Goal: Task Accomplishment & Management: Manage account settings

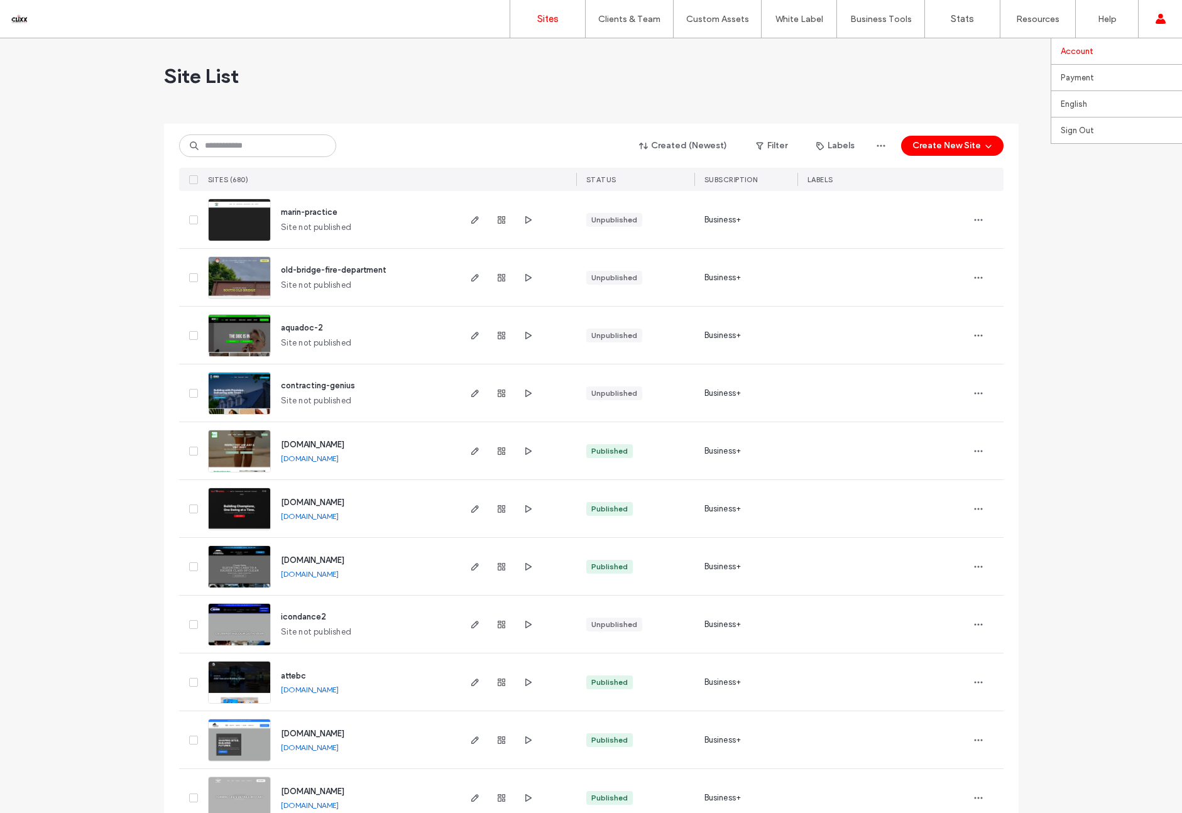
click at [1107, 47] on link "Account" at bounding box center [1120, 51] width 121 height 26
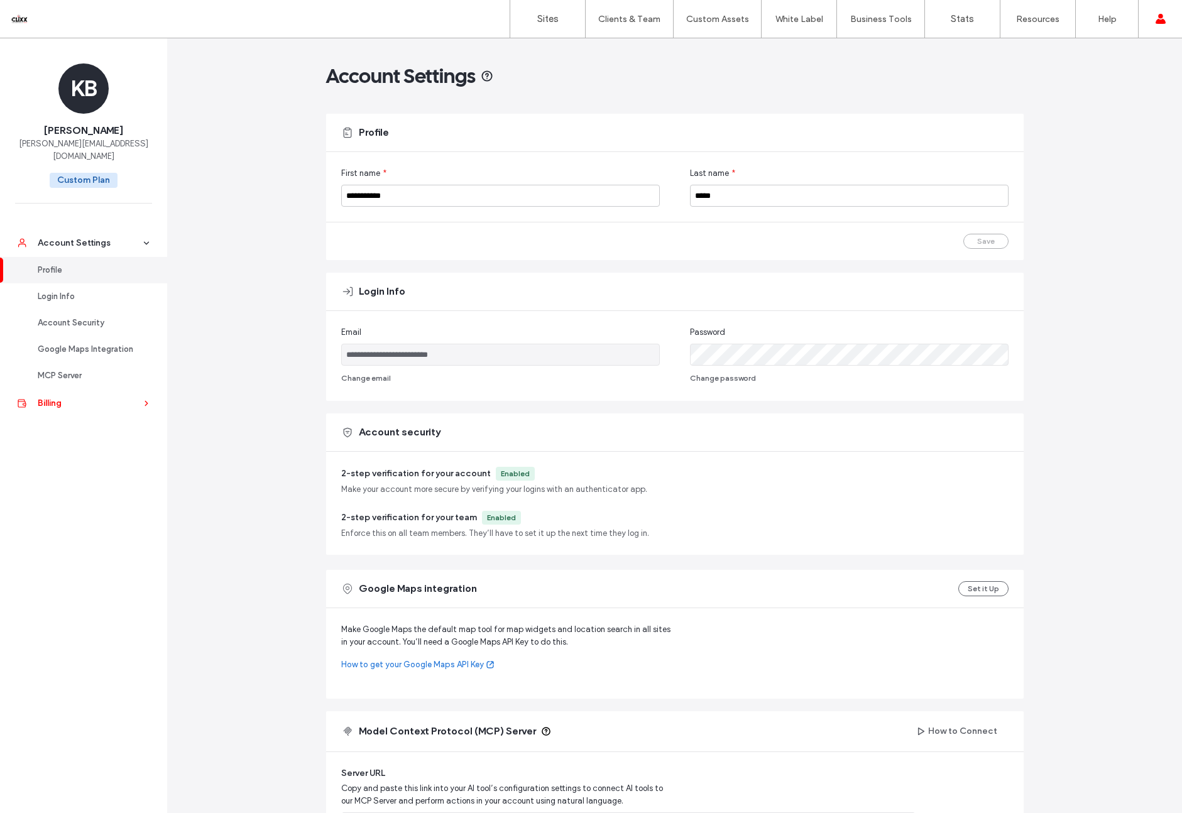
click at [55, 397] on div "Billing" at bounding box center [89, 403] width 103 height 13
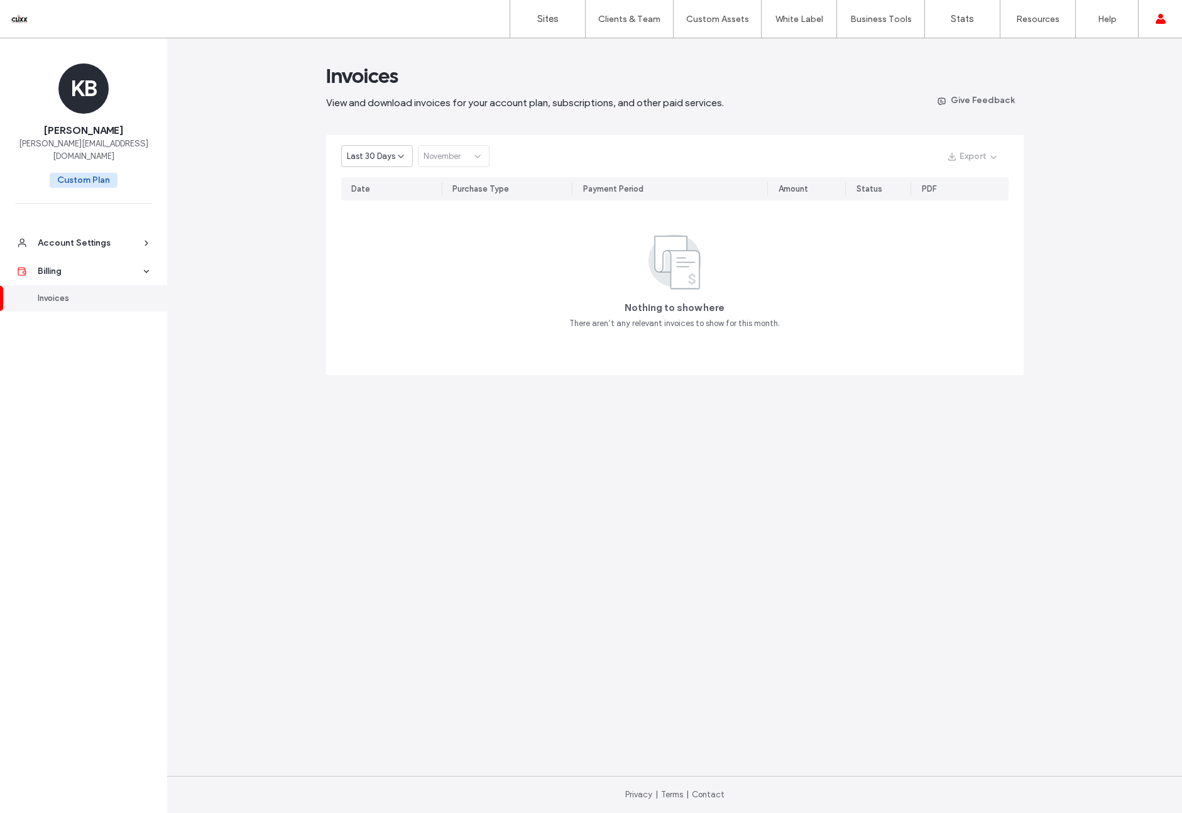
click at [382, 158] on span "Last 30 Days" at bounding box center [371, 156] width 48 height 13
click at [381, 198] on span "Current Year" at bounding box center [370, 200] width 46 height 13
drag, startPoint x: 665, startPoint y: 303, endPoint x: 853, endPoint y: 242, distance: 197.9
click at [665, 303] on span "Nothing to show here" at bounding box center [674, 308] width 100 height 14
click at [56, 265] on div "Billing" at bounding box center [89, 271] width 103 height 13
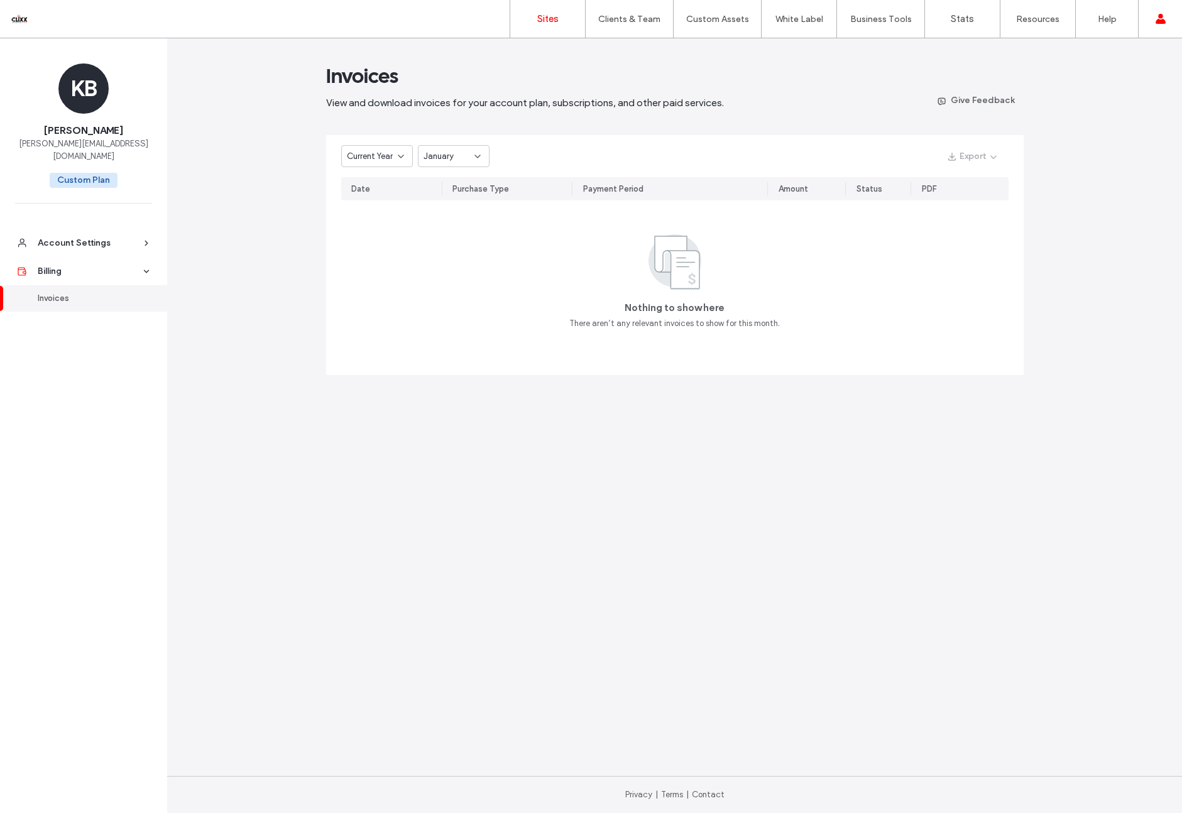
click at [543, 18] on label "Sites" at bounding box center [547, 18] width 21 height 11
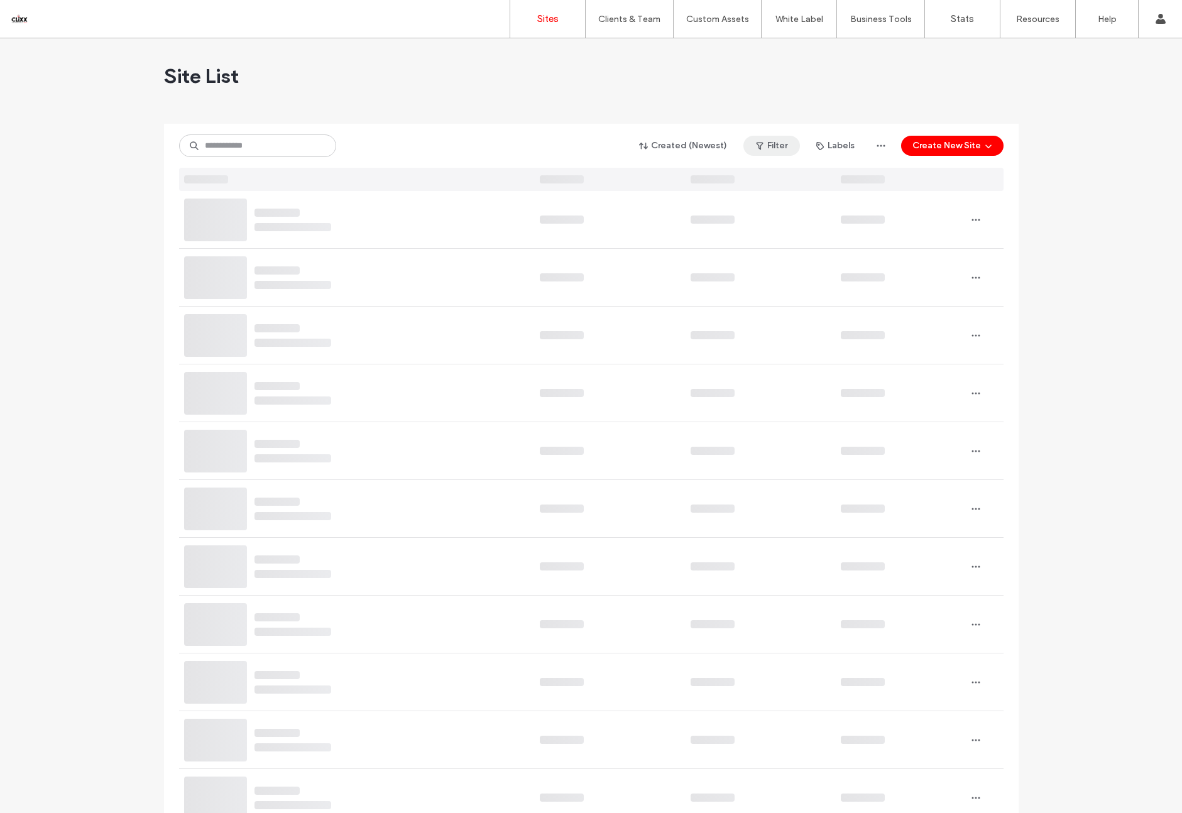
click at [762, 148] on icon "button" at bounding box center [759, 146] width 10 height 10
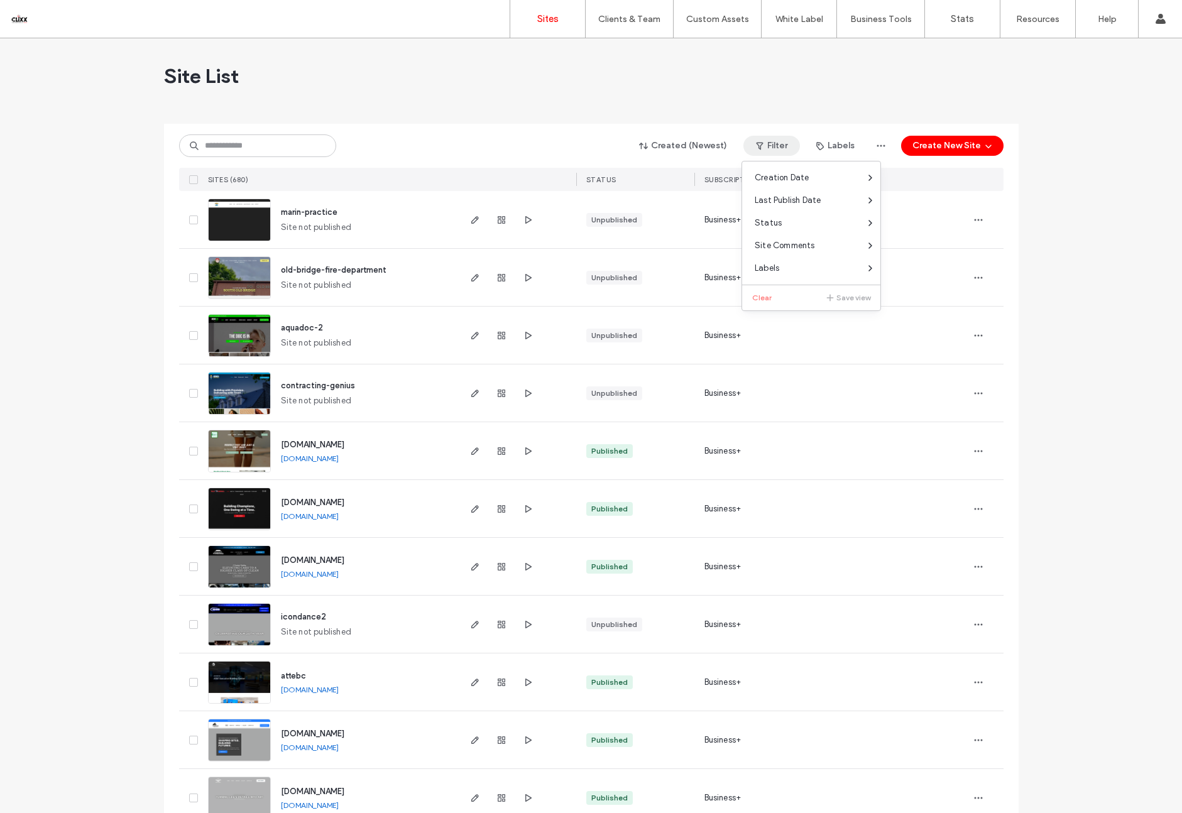
click at [759, 99] on div "Site List" at bounding box center [591, 75] width 854 height 75
click at [1090, 70] on link "Payment" at bounding box center [1120, 78] width 121 height 26
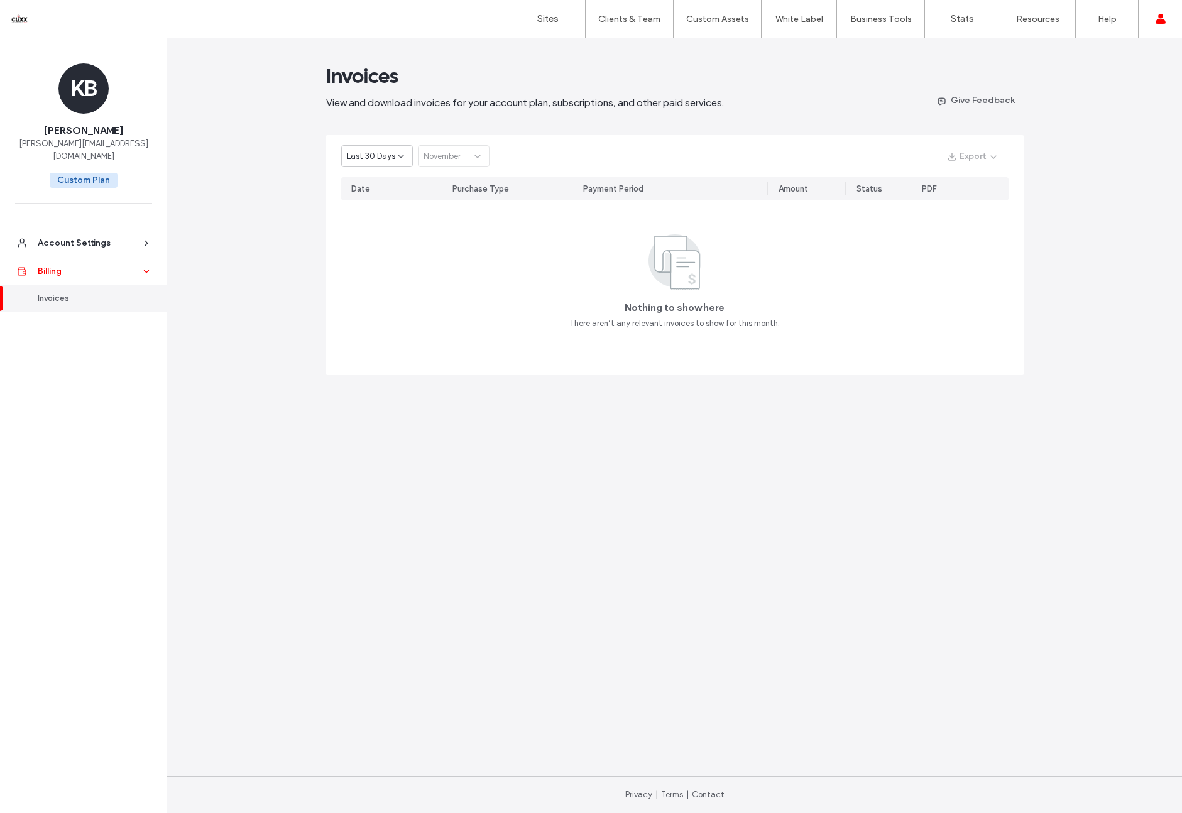
click at [85, 265] on div "Billing" at bounding box center [89, 271] width 103 height 13
click at [46, 265] on div "Billing" at bounding box center [89, 271] width 103 height 13
click at [48, 265] on div "Billing" at bounding box center [89, 271] width 103 height 13
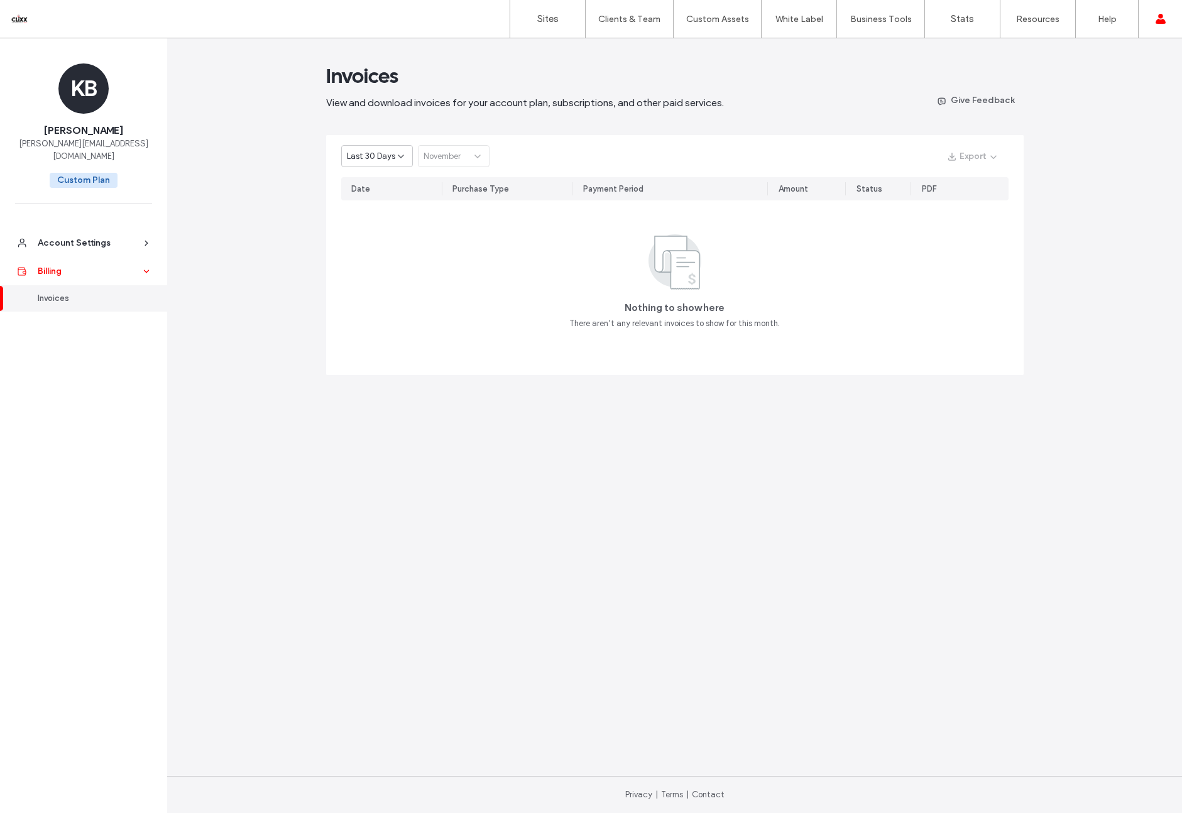
click at [48, 265] on div "Billing" at bounding box center [89, 271] width 103 height 13
click at [371, 154] on span "Last 30 Days" at bounding box center [371, 156] width 48 height 13
click at [367, 217] on div "2024" at bounding box center [377, 222] width 70 height 22
drag, startPoint x: 68, startPoint y: 165, endPoint x: 102, endPoint y: 218, distance: 62.7
click at [112, 173] on span "Custom Plan" at bounding box center [84, 180] width 68 height 15
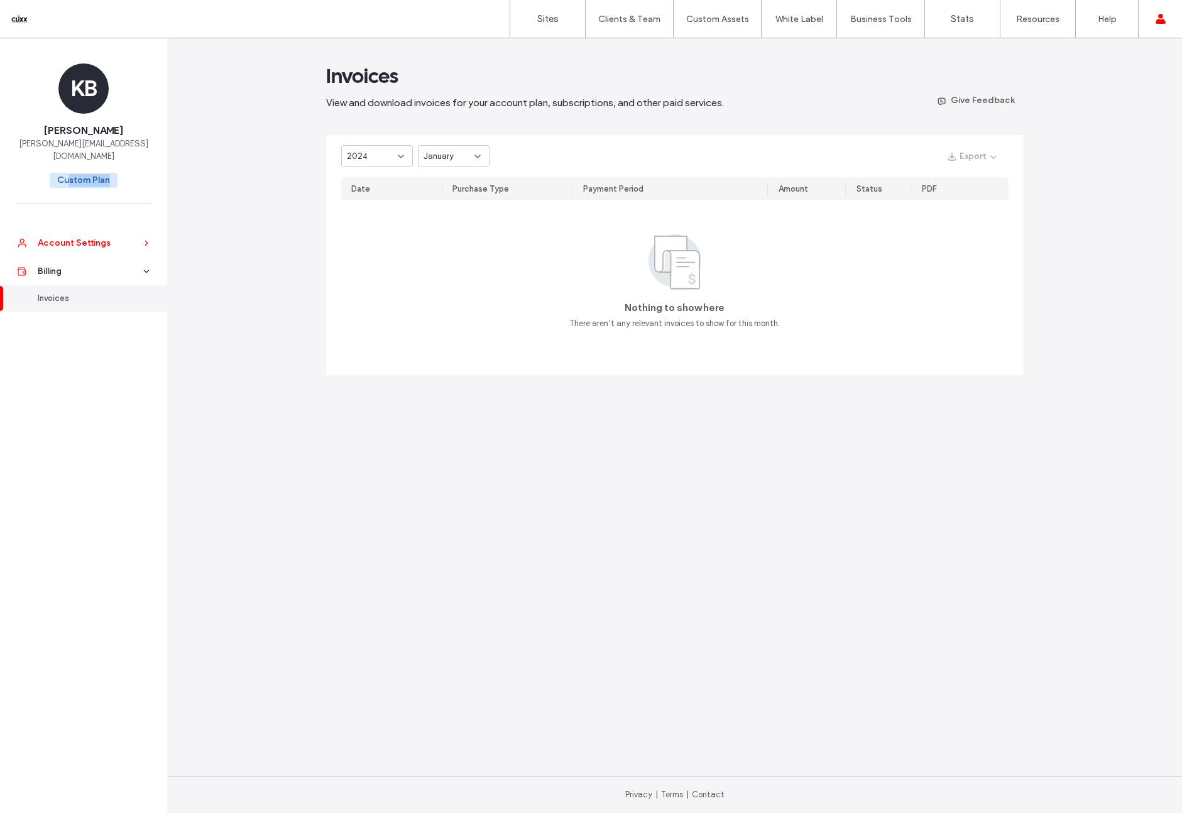
click at [96, 237] on div "Account Settings" at bounding box center [89, 243] width 103 height 13
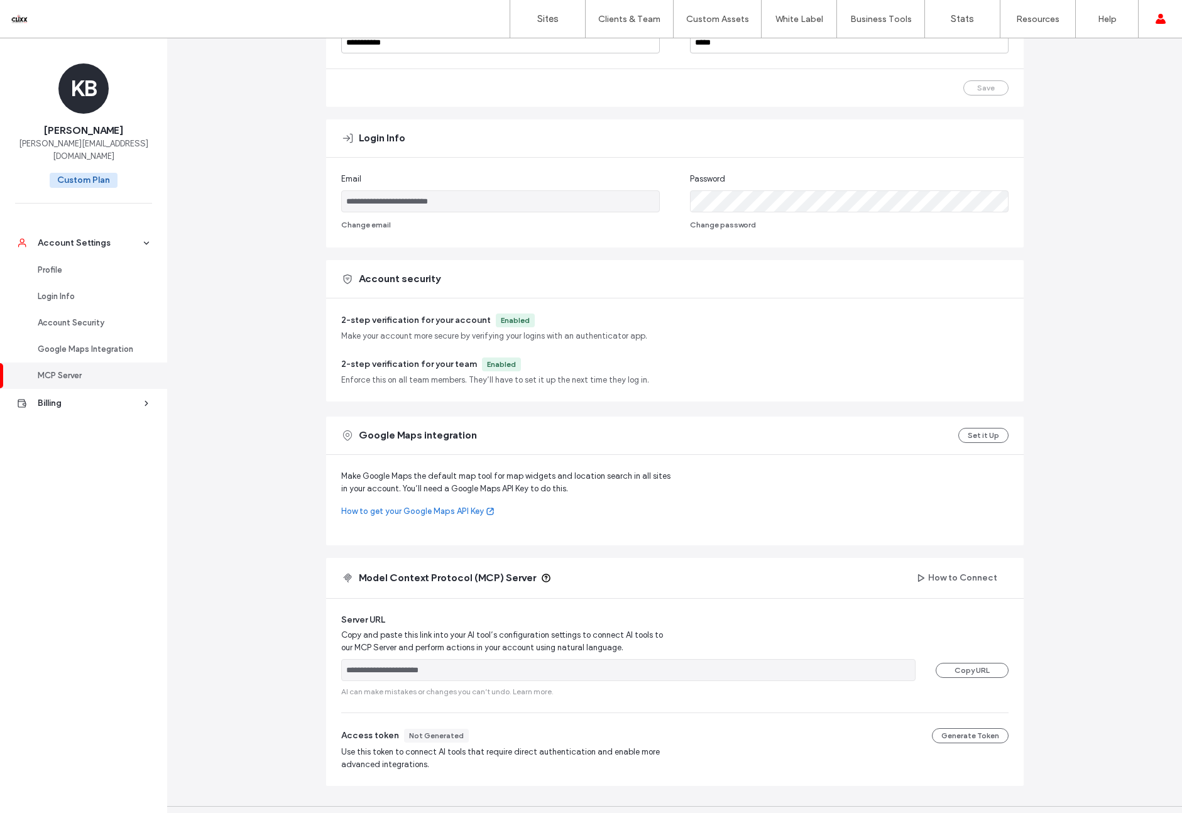
scroll to position [183, 0]
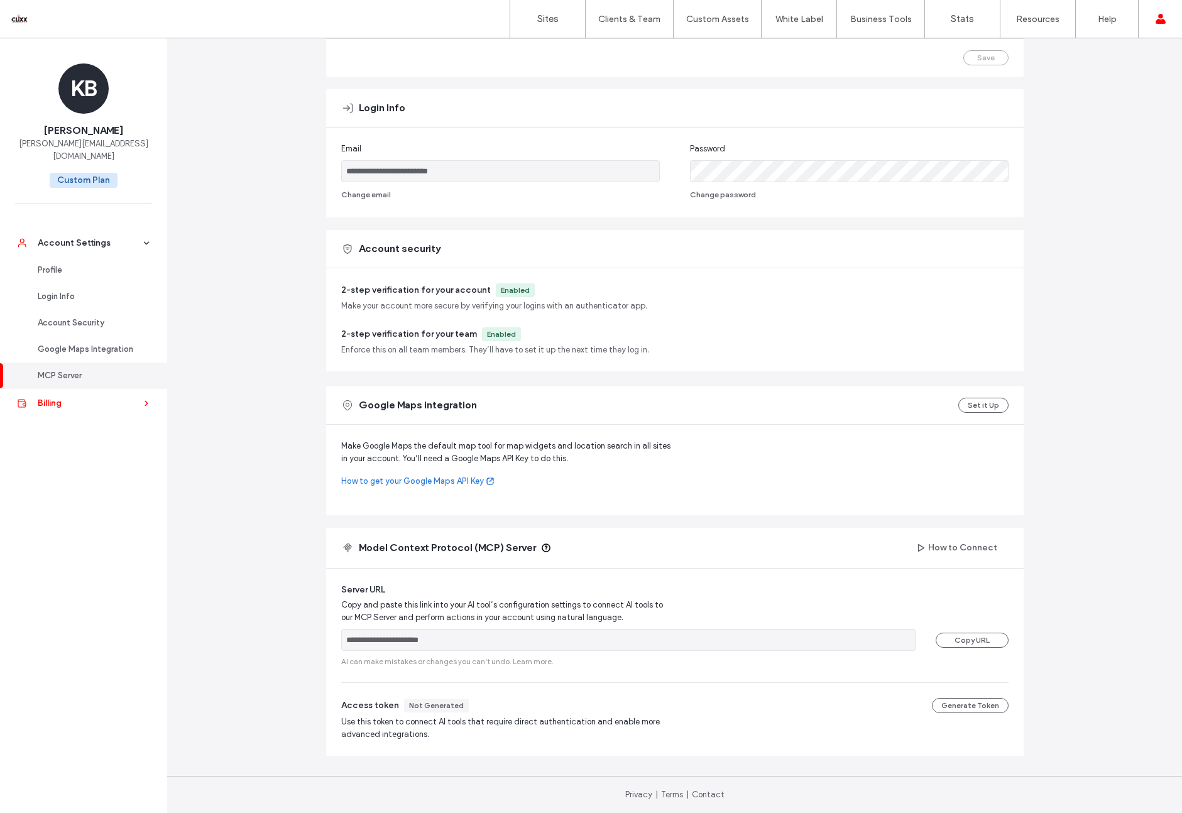
click at [62, 397] on div "Billing" at bounding box center [89, 403] width 103 height 13
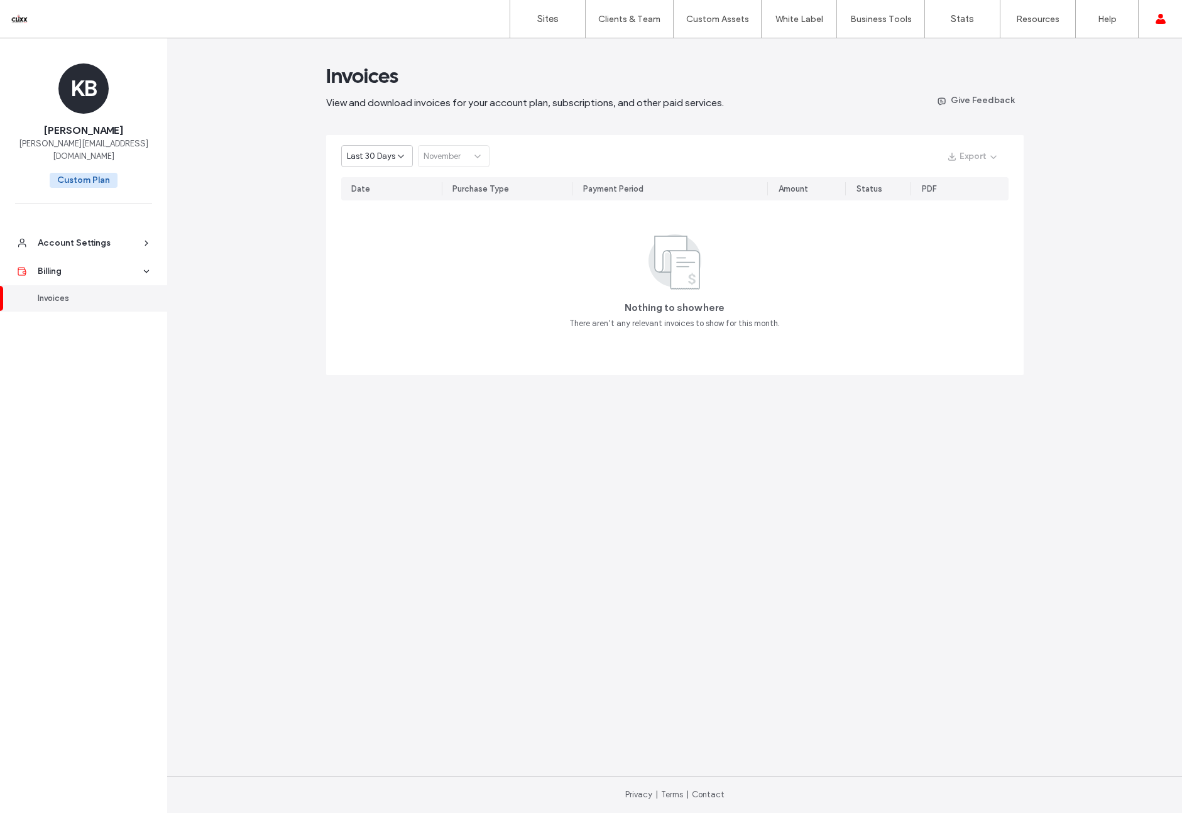
click at [394, 161] on div "Last 30 Days" at bounding box center [372, 156] width 51 height 13
click at [379, 197] on span "Current Year" at bounding box center [370, 200] width 46 height 13
click at [1073, 48] on label "Account" at bounding box center [1076, 50] width 33 height 9
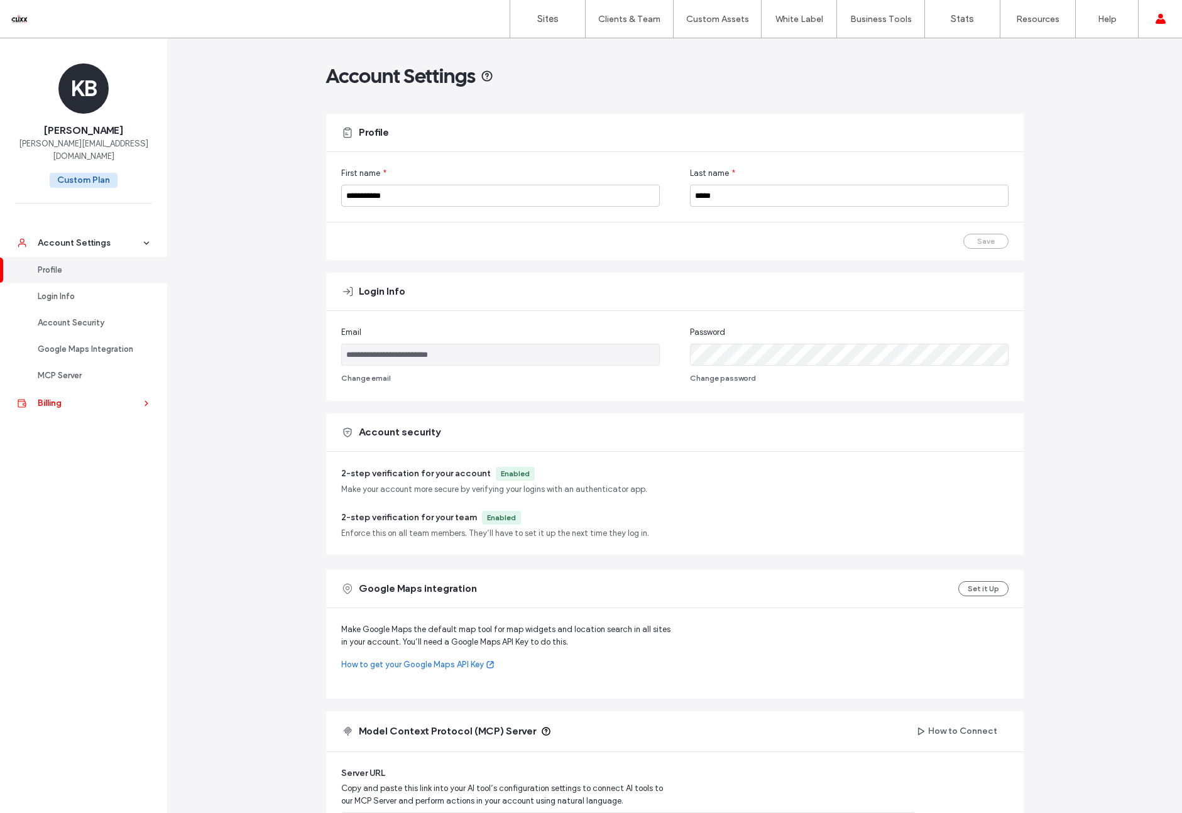
click at [48, 397] on link "Billing" at bounding box center [83, 403] width 167 height 28
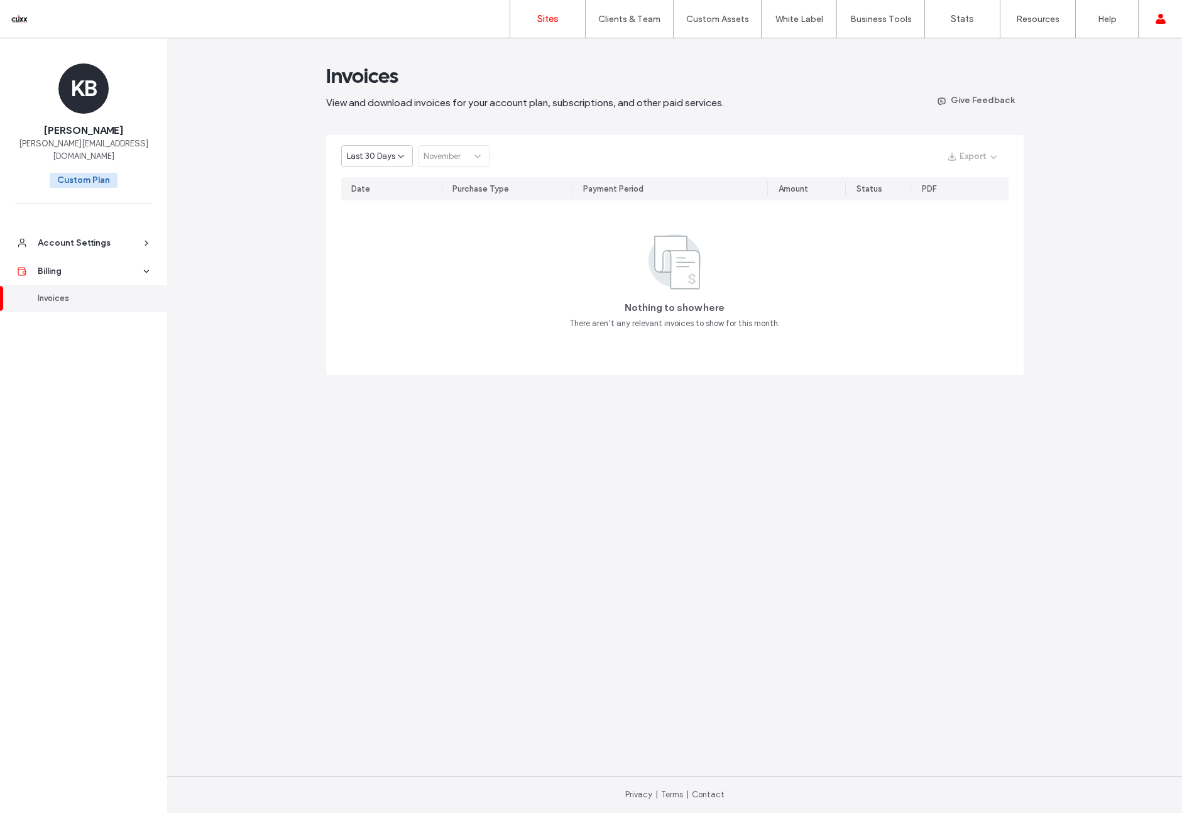
click at [545, 20] on label "Sites" at bounding box center [547, 18] width 21 height 11
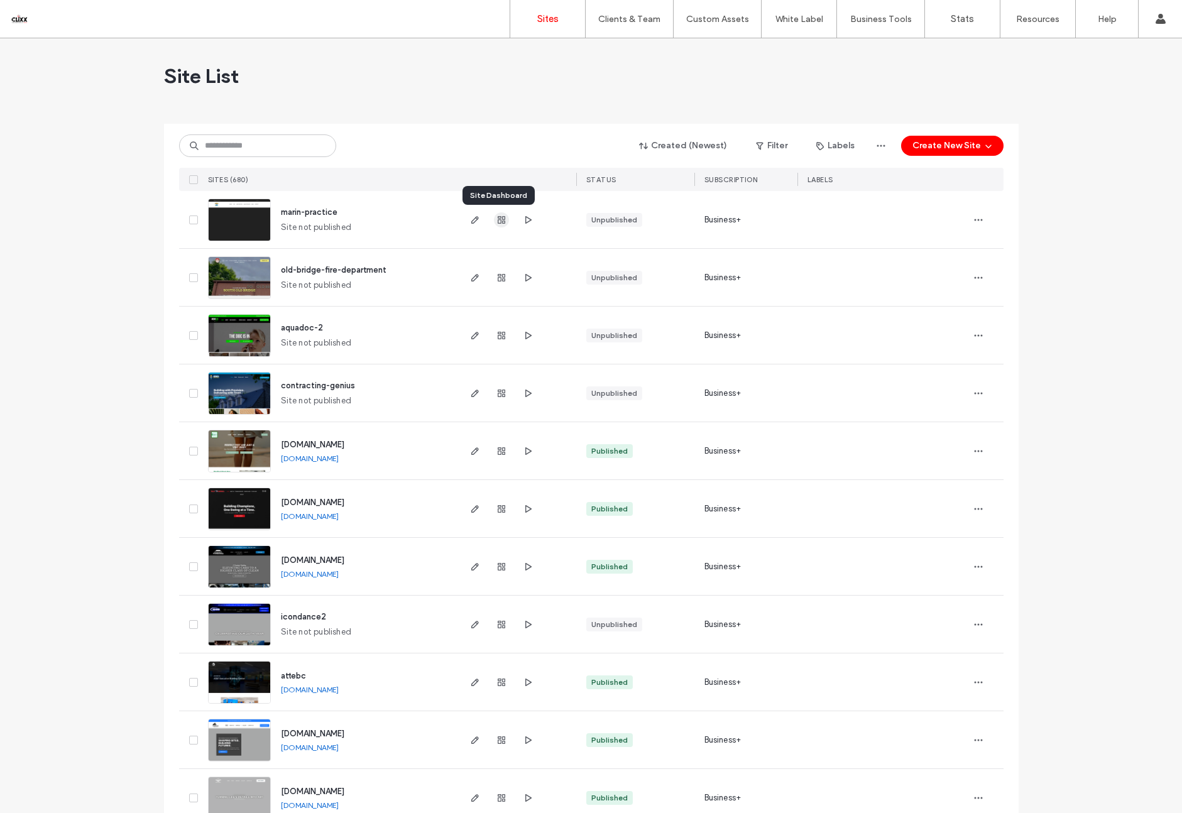
click at [498, 220] on use "button" at bounding box center [502, 220] width 8 height 8
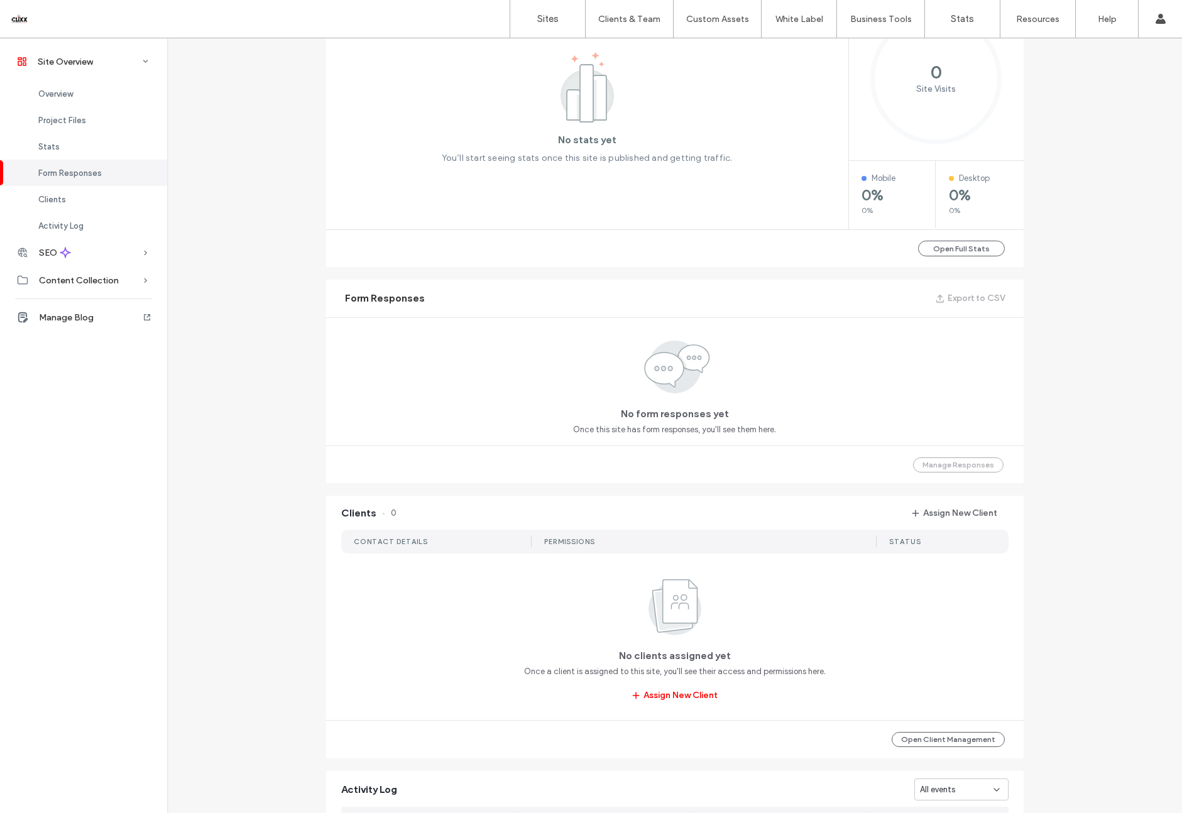
scroll to position [932, 0]
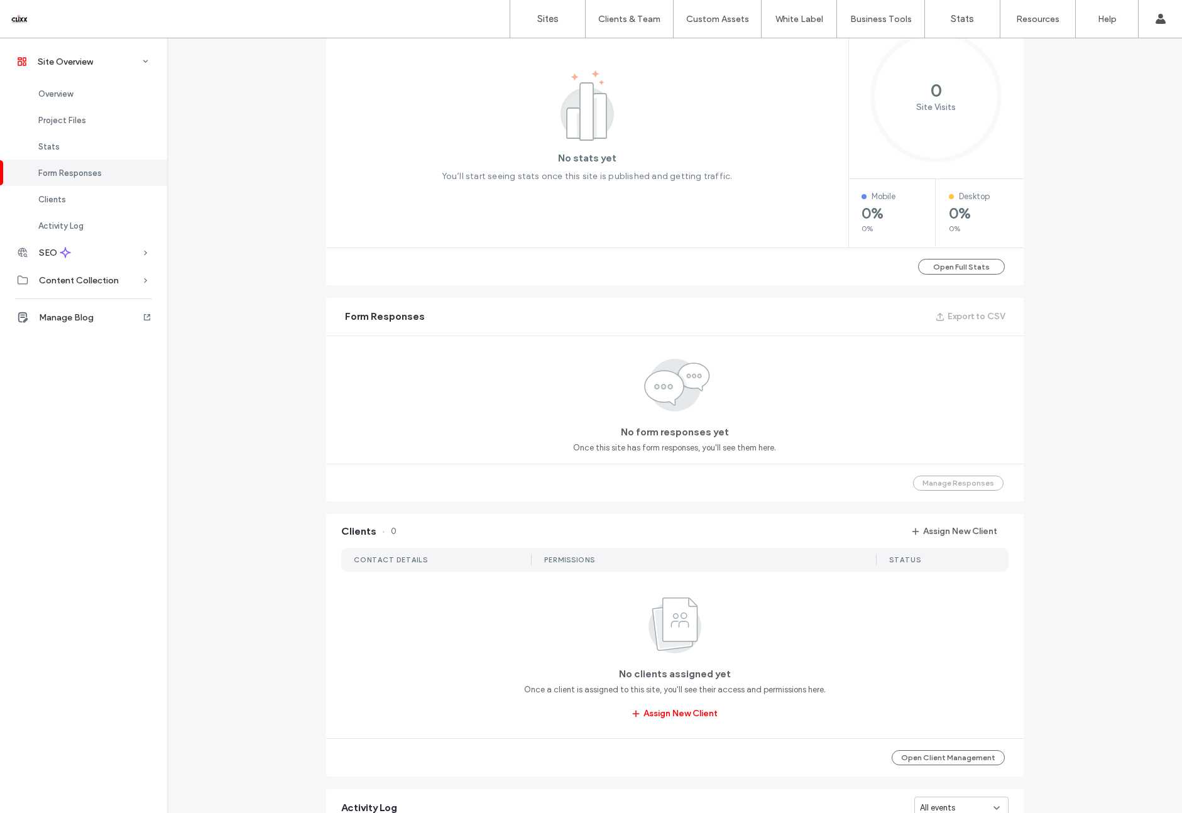
scroll to position [201, 0]
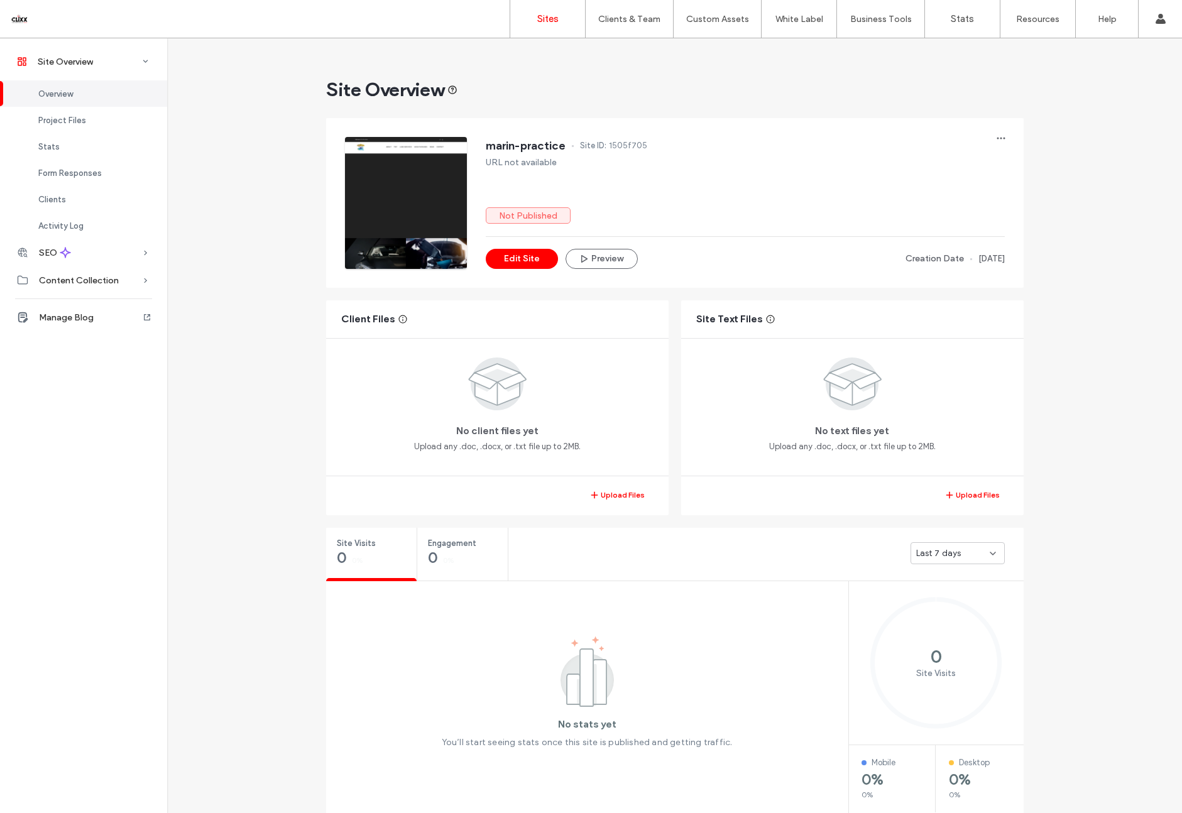
click at [570, 9] on link "Sites" at bounding box center [547, 19] width 75 height 38
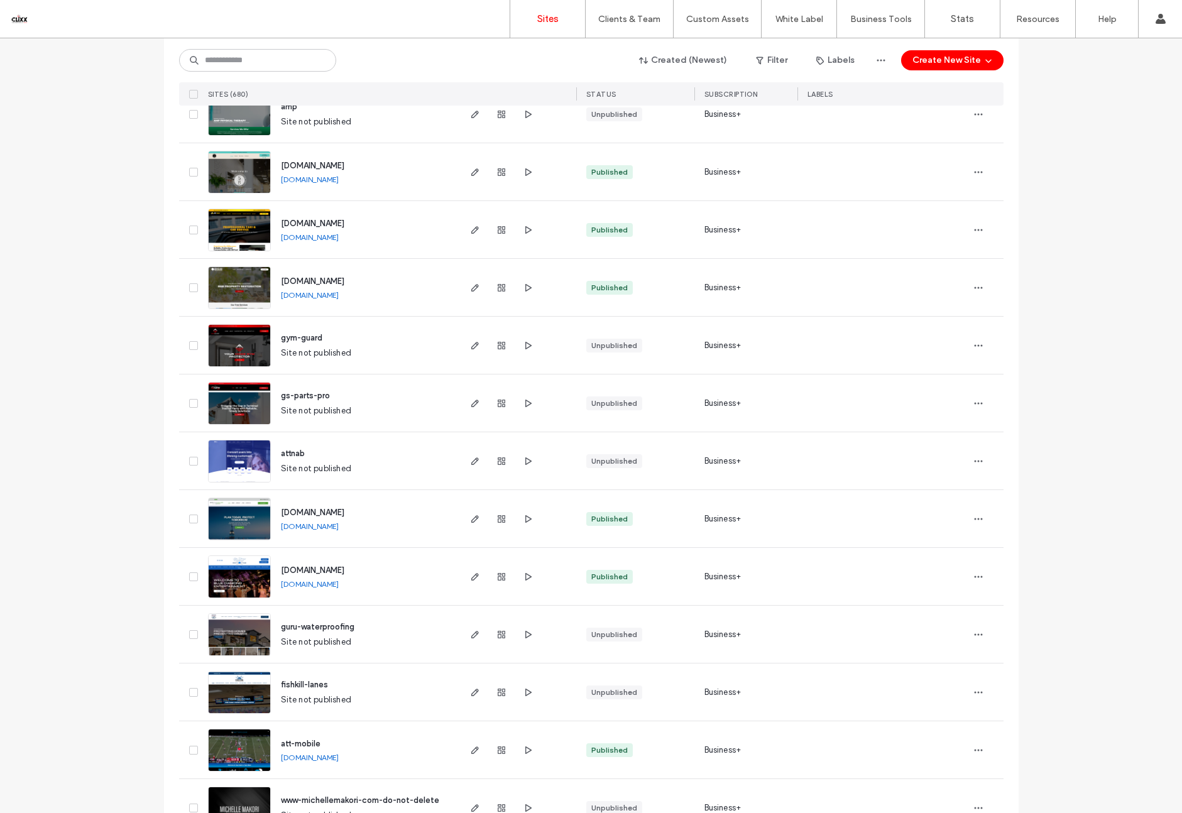
scroll to position [3758, 0]
